Goal: Task Accomplishment & Management: Use online tool/utility

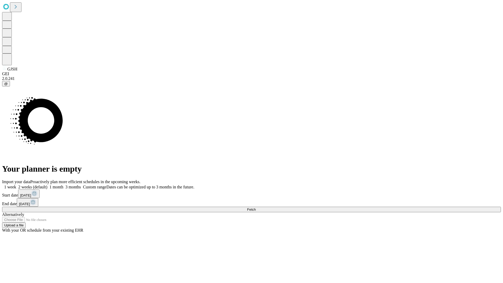
click at [256, 207] on span "Fetch" at bounding box center [251, 209] width 9 height 4
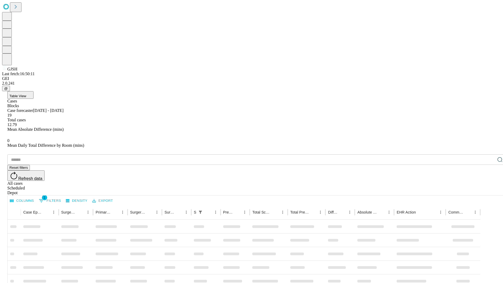
click at [489, 190] on div "Depot" at bounding box center [256, 192] width 499 height 5
